Goal: Task Accomplishment & Management: Manage account settings

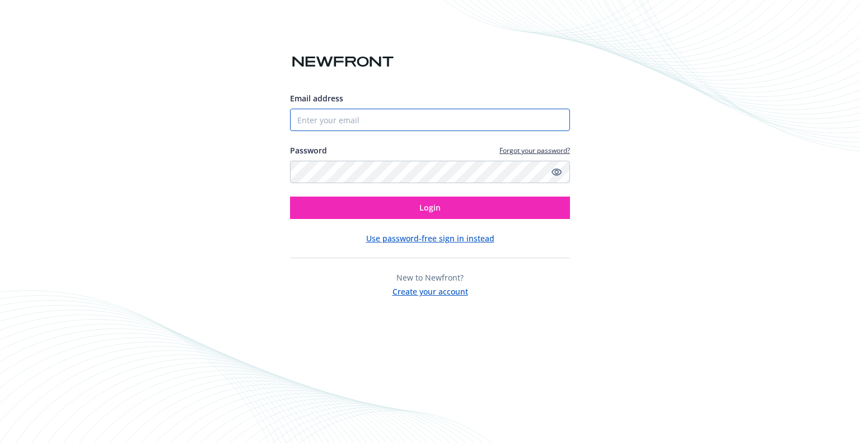
type input "reena"
click at [344, 194] on div "Email address reena Password Forgot your password? Login" at bounding box center [430, 155] width 280 height 127
